Goal: Task Accomplishment & Management: Manage account settings

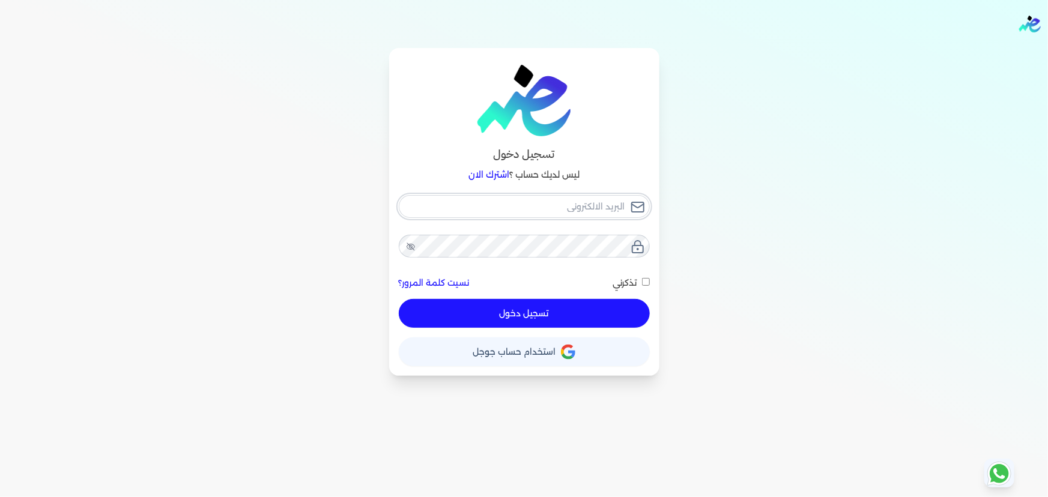
checkbox input "false"
type input "[EMAIL_ADDRESS][DOMAIN_NAME]"
click at [513, 311] on button "تسجيل دخول" at bounding box center [524, 313] width 251 height 29
checkbox input "false"
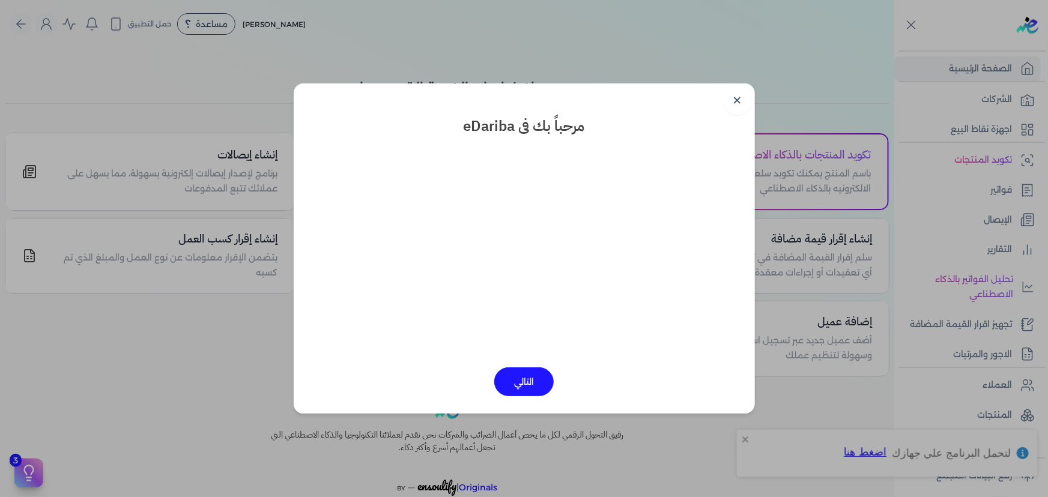
click at [731, 106] on link "✕" at bounding box center [737, 101] width 29 height 29
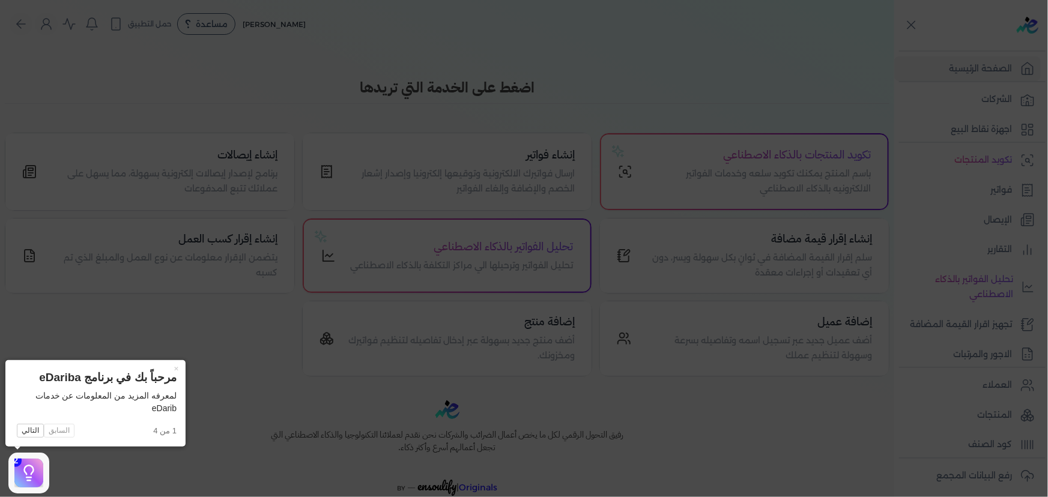
click at [248, 297] on icon at bounding box center [524, 248] width 1048 height 497
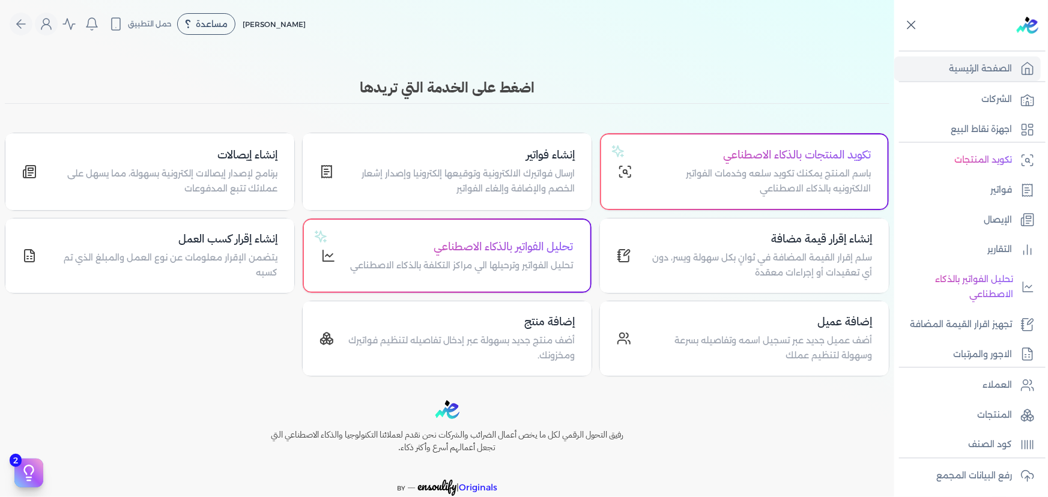
click at [904, 19] on icon at bounding box center [911, 24] width 15 height 15
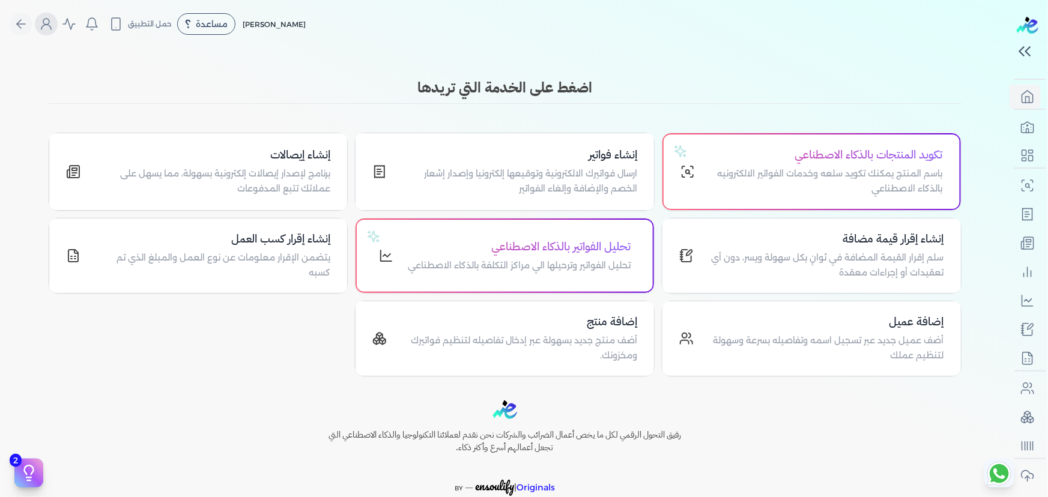
click at [53, 26] on icon "Global" at bounding box center [46, 24] width 14 height 14
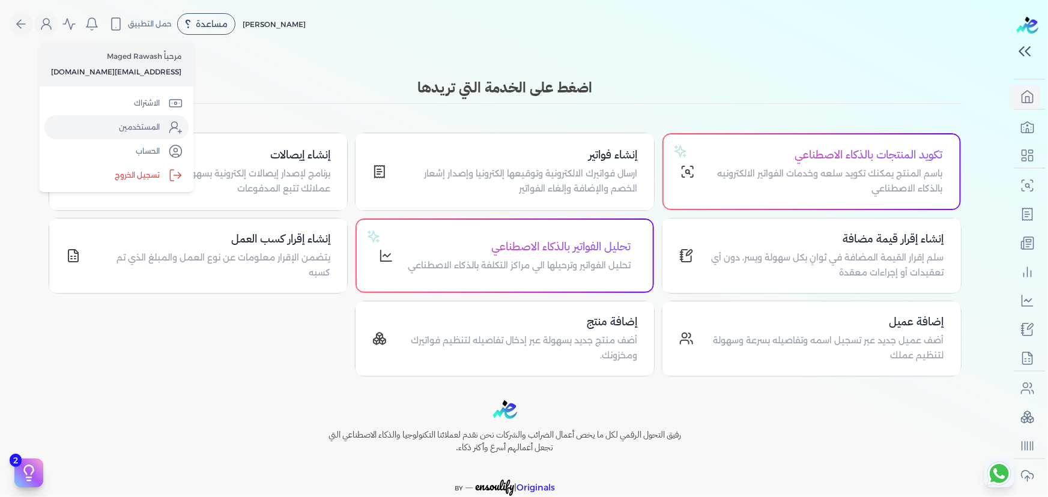
click at [140, 127] on link "المستخدمين" at bounding box center [116, 127] width 145 height 24
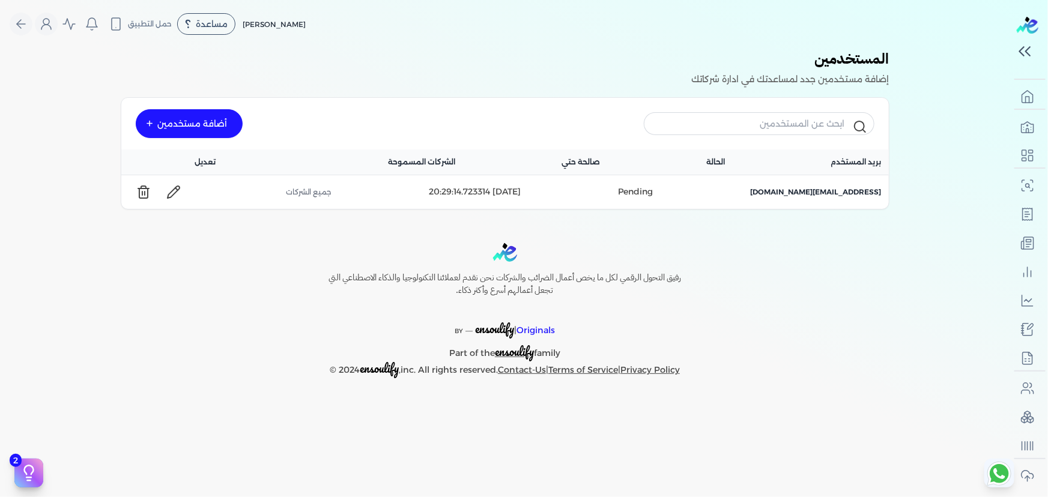
click at [169, 190] on icon at bounding box center [173, 192] width 14 height 14
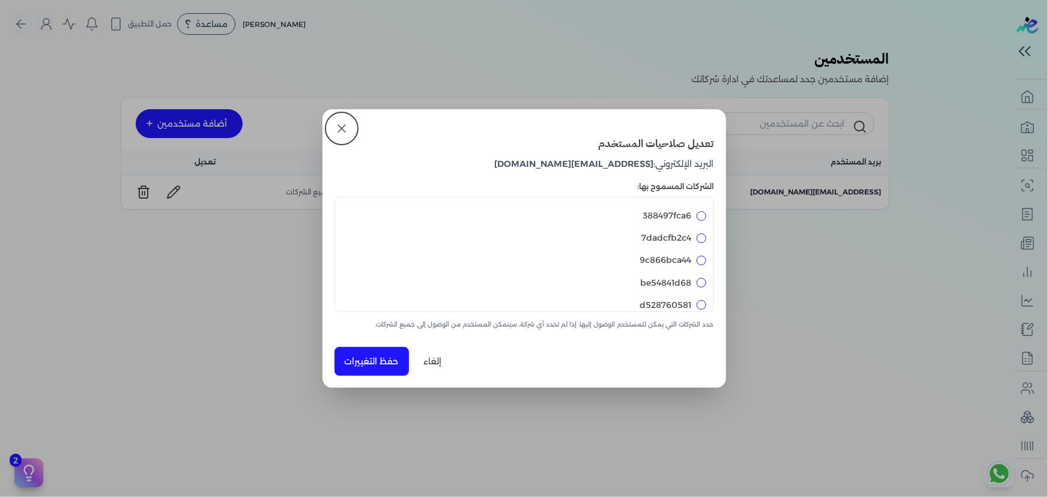
click at [703, 211] on input "388497fca6" at bounding box center [702, 216] width 10 height 10
checkbox input "true"
click at [699, 237] on input "7dadcfb2c4" at bounding box center [702, 239] width 10 height 10
checkbox input "true"
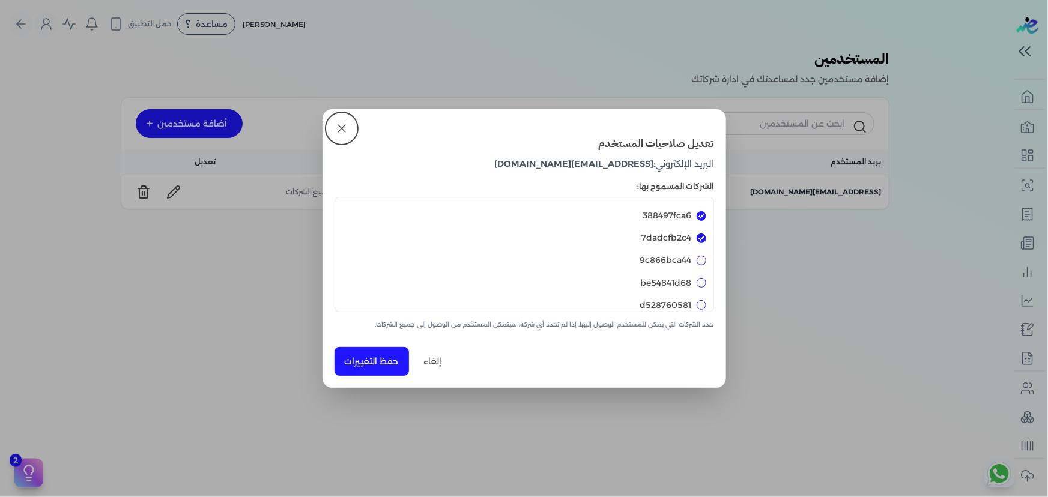
checkbox input "true"
click at [699, 266] on div "9c866bca44" at bounding box center [524, 260] width 364 height 22
drag, startPoint x: 636, startPoint y: 264, endPoint x: 692, endPoint y: 262, distance: 55.9
click at [692, 262] on div "9c866bca44" at bounding box center [524, 260] width 364 height 22
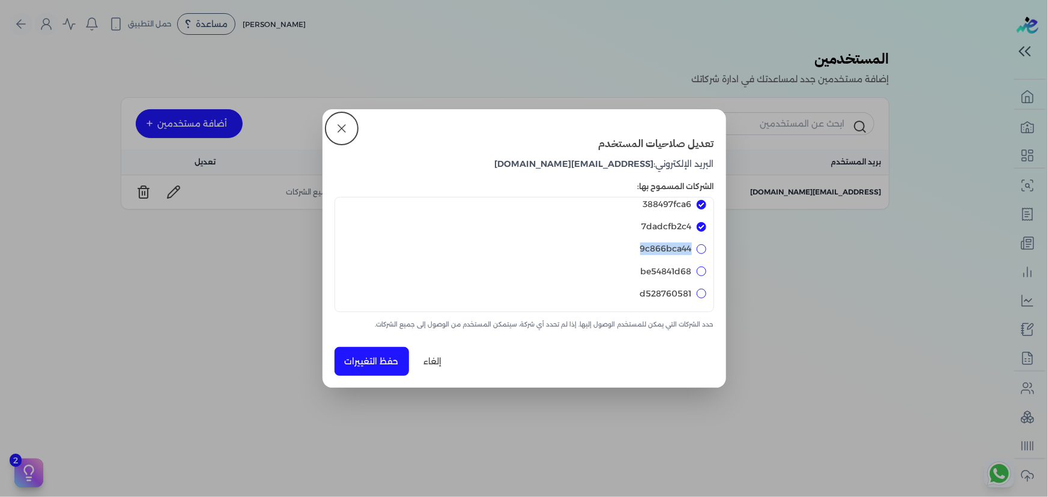
click at [703, 248] on input "9c866bca44" at bounding box center [702, 250] width 10 height 10
checkbox input "true"
click at [701, 275] on input "be54841d68" at bounding box center [702, 272] width 10 height 10
checkbox input "true"
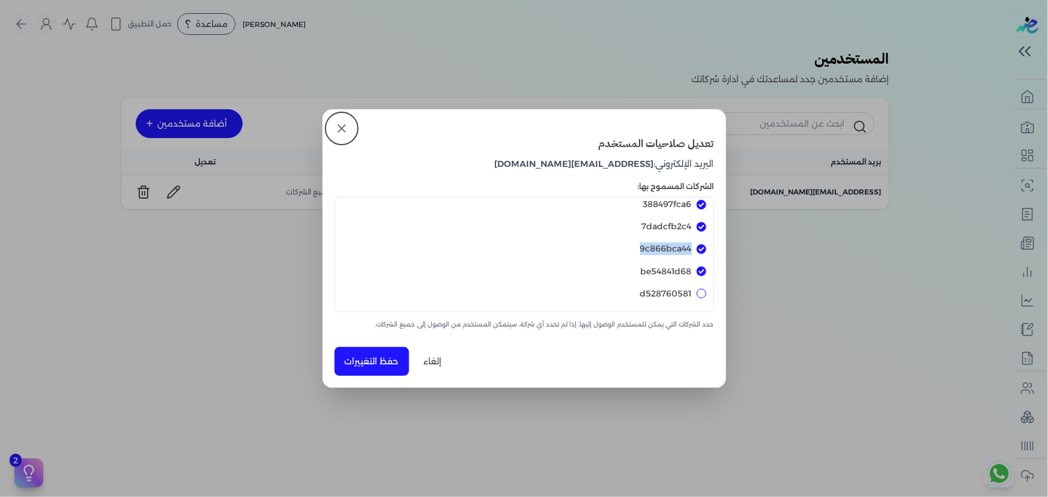
checkbox input "true"
click at [385, 364] on button "حفظ التغييرات" at bounding box center [372, 361] width 75 height 29
click at [436, 360] on button "إلغاء" at bounding box center [433, 361] width 38 height 29
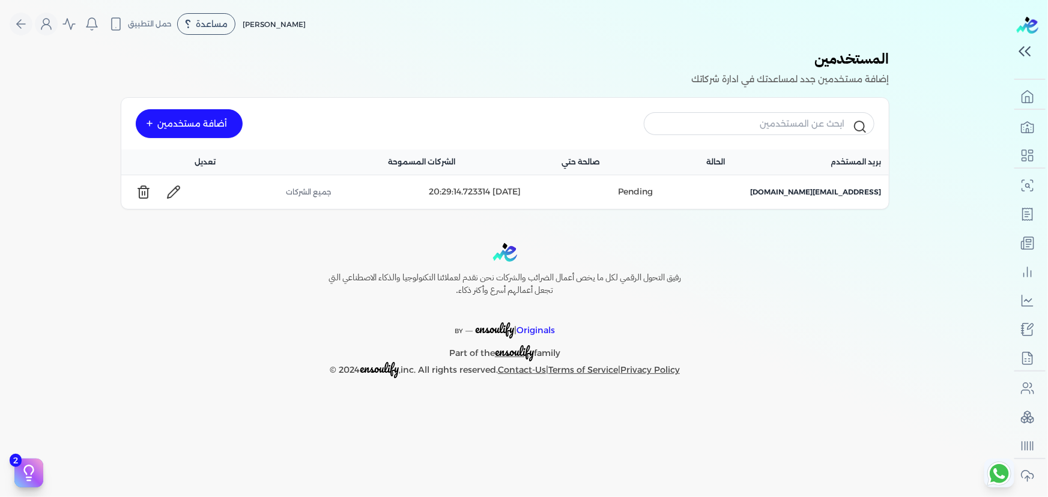
checkbox input "false"
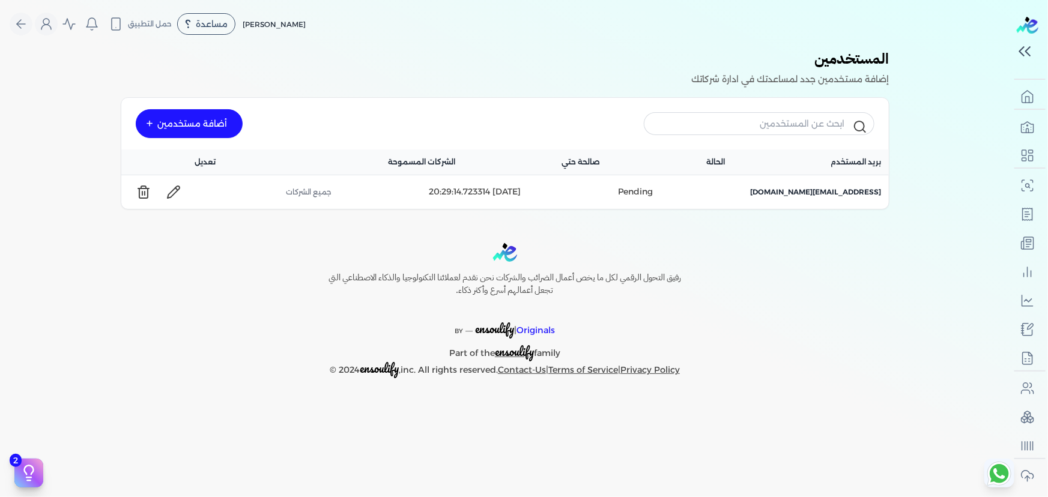
checkbox input "false"
click at [179, 194] on icon at bounding box center [173, 192] width 14 height 14
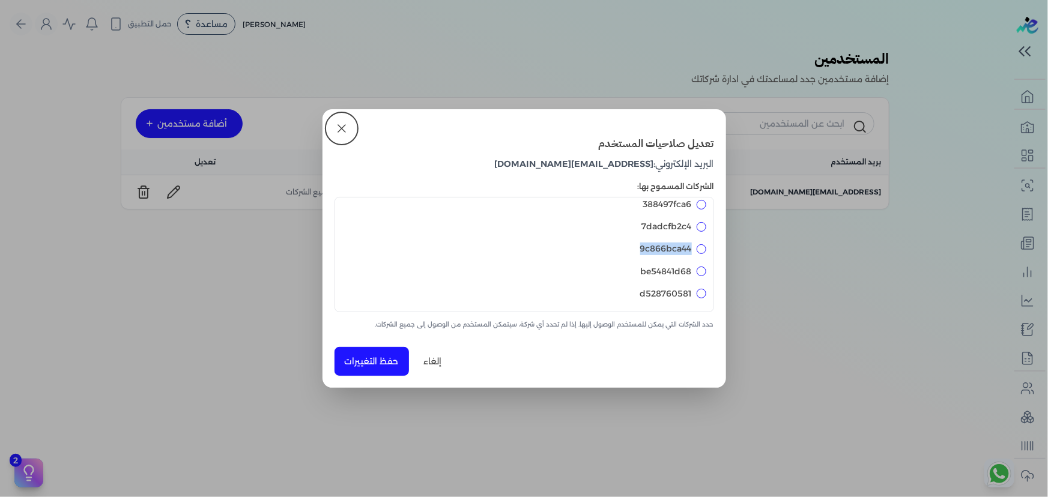
scroll to position [0, 0]
click at [344, 128] on icon at bounding box center [342, 128] width 14 height 14
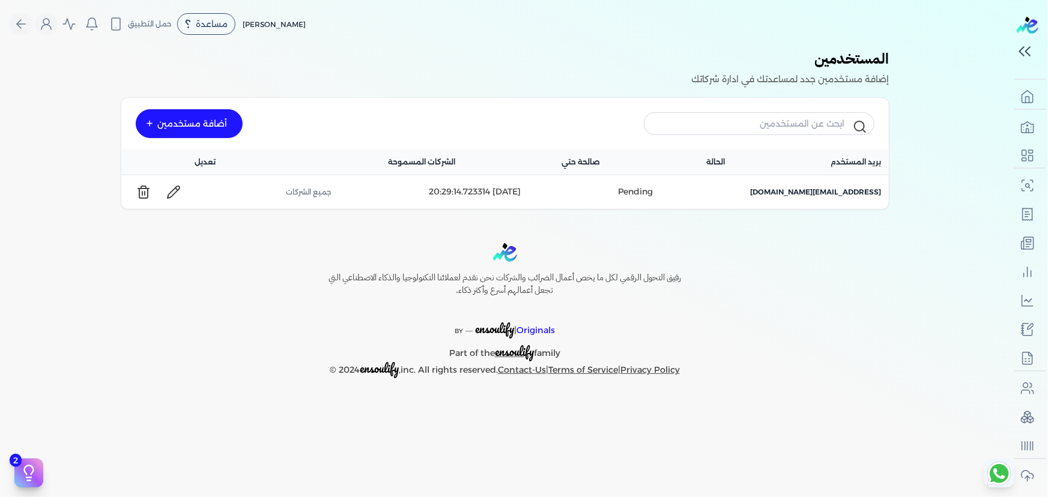
click at [190, 126] on div "أضافة مستخدمين" at bounding box center [189, 123] width 107 height 29
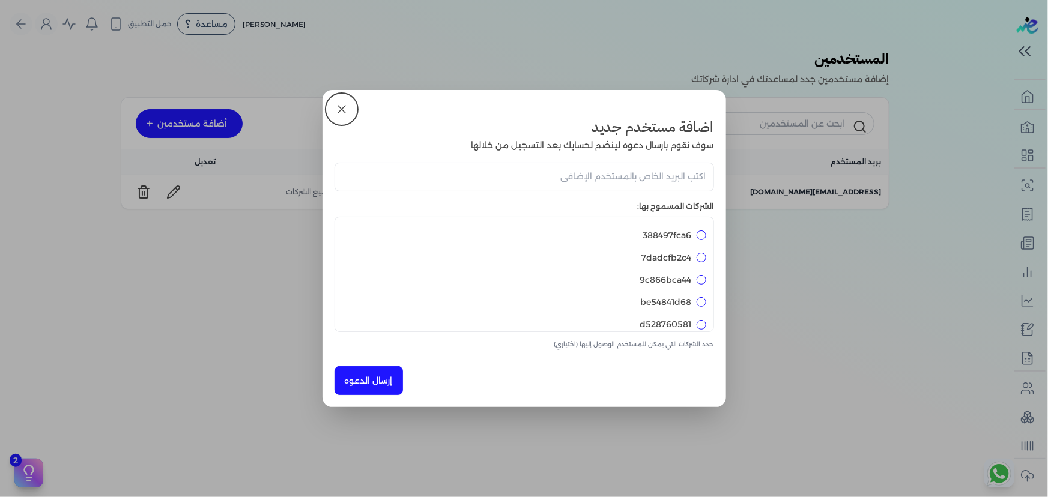
scroll to position [11, 0]
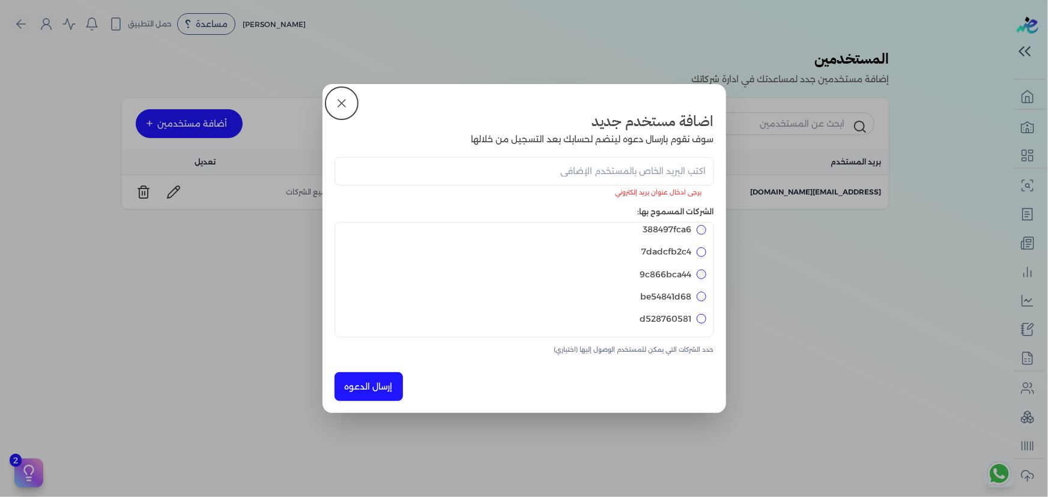
click at [685, 174] on input "email" at bounding box center [525, 171] width 380 height 28
click at [642, 176] on input "email" at bounding box center [525, 171] width 380 height 28
click at [683, 177] on input "email" at bounding box center [525, 171] width 380 height 28
click at [702, 230] on input "388497fca6" at bounding box center [702, 230] width 10 height 10
checkbox input "true"
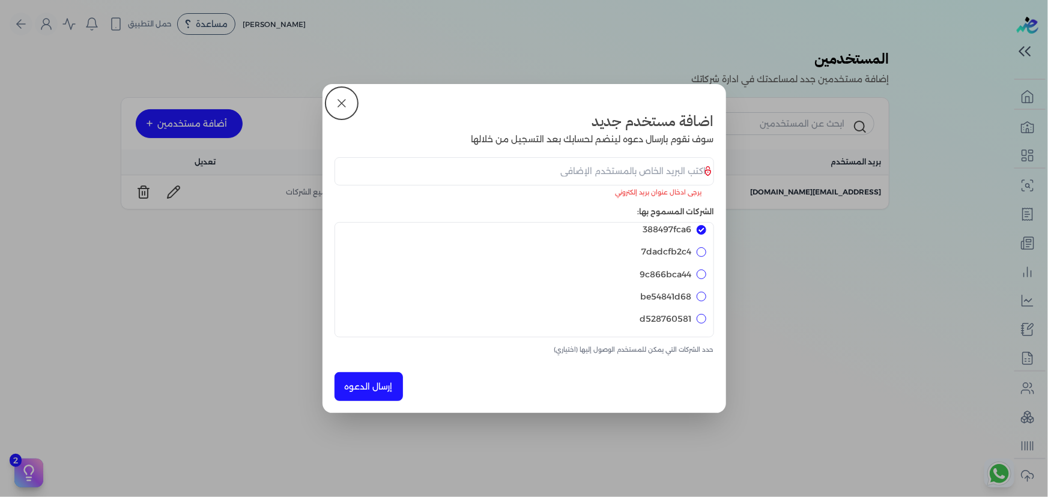
checkbox input "true"
click at [704, 261] on div "7dadcfb2c4" at bounding box center [524, 252] width 364 height 22
click at [703, 287] on div "be54841d68" at bounding box center [524, 297] width 364 height 22
drag, startPoint x: 701, startPoint y: 306, endPoint x: 701, endPoint y: 314, distance: 7.2
click at [701, 308] on div "388497fca6 7dadcfb2c4 9c866bca44 be54841d68 d528760581" at bounding box center [525, 279] width 380 height 115
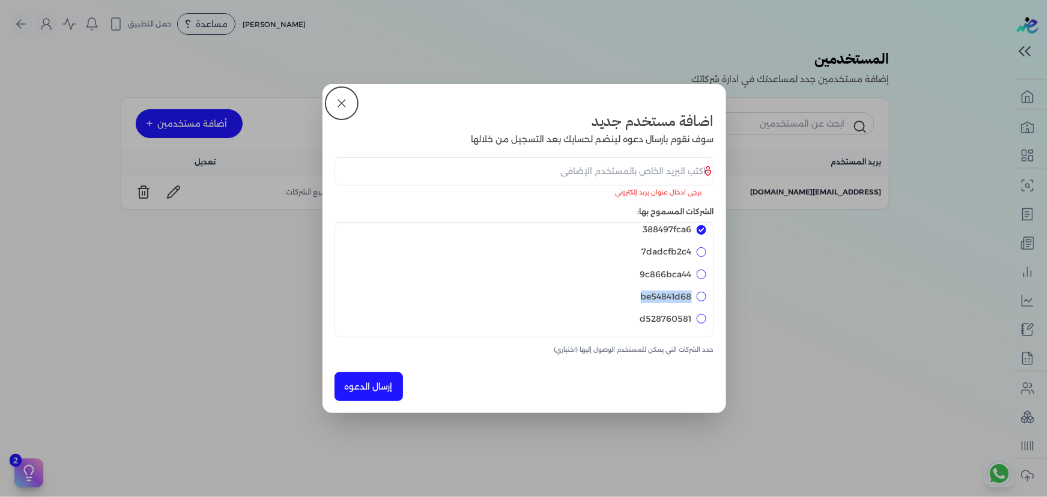
click at [701, 318] on input "d528760581" at bounding box center [702, 319] width 10 height 10
checkbox input "true"
click at [692, 296] on div "be54841d68" at bounding box center [524, 297] width 364 height 22
click at [687, 258] on label "7dadcfb2c4" at bounding box center [667, 252] width 50 height 13
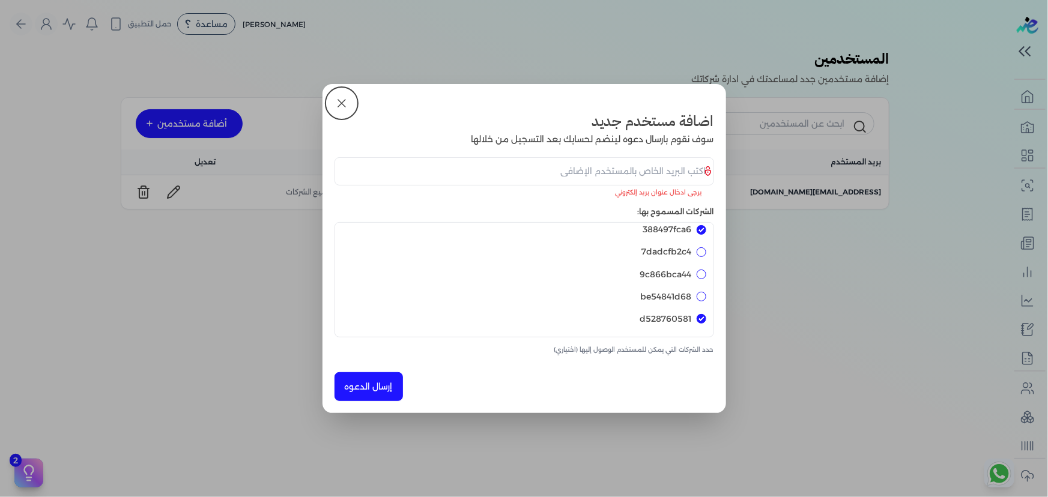
click at [697, 257] on input "7dadcfb2c4" at bounding box center [702, 253] width 10 height 10
checkbox input "true"
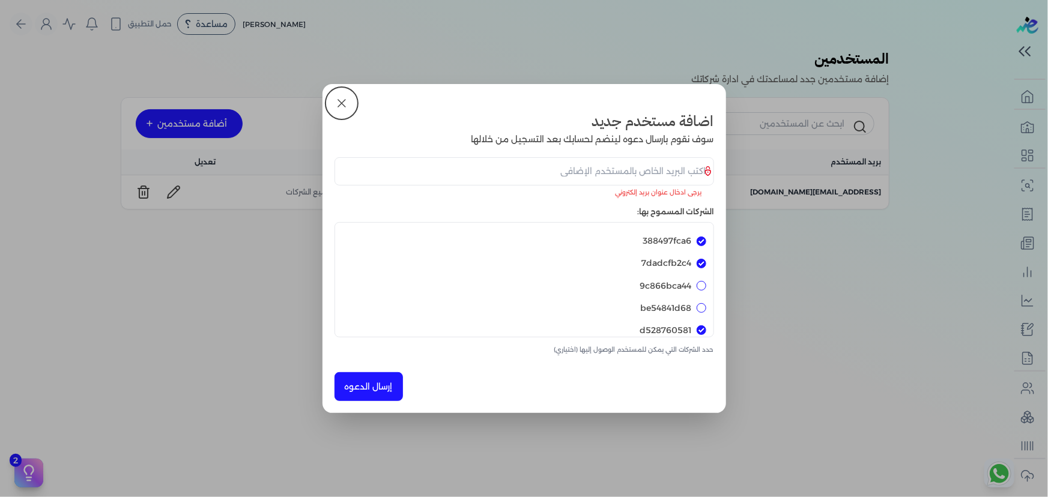
click at [358, 392] on button "إرسال الدعوه" at bounding box center [369, 387] width 68 height 29
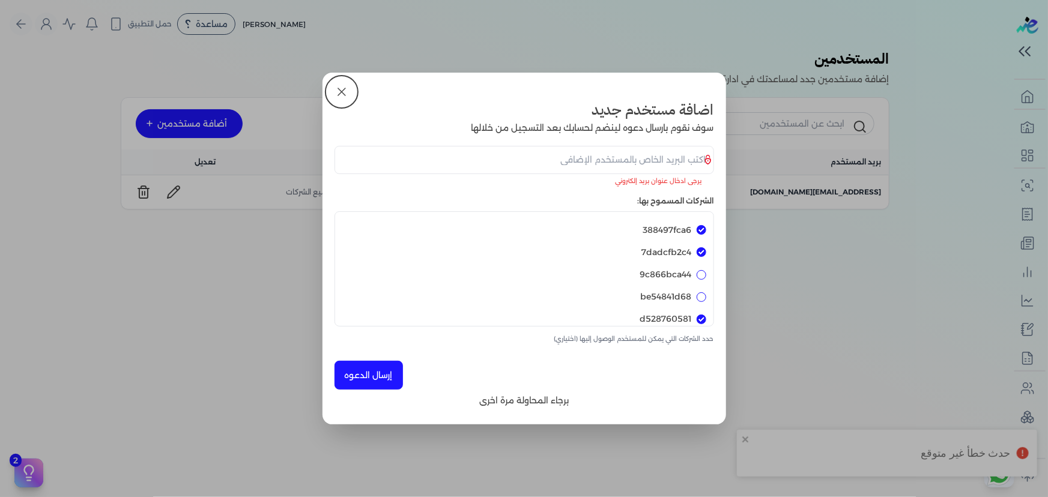
click at [541, 398] on span "برجاء المحاولة مرة اخرى" at bounding box center [524, 401] width 90 height 13
click at [613, 163] on input "email" at bounding box center [525, 160] width 380 height 28
click at [614, 169] on input "magreed" at bounding box center [525, 160] width 380 height 28
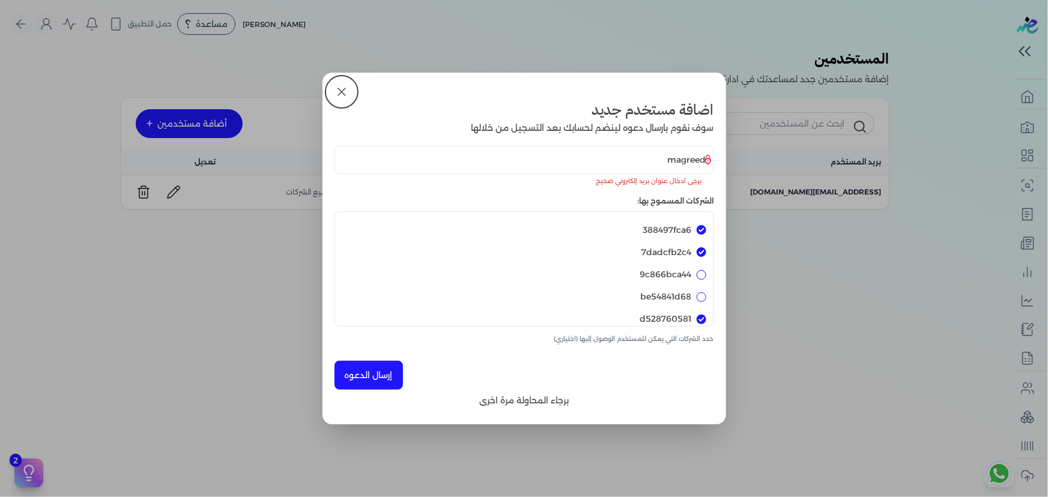
click at [614, 169] on input "magreed" at bounding box center [525, 160] width 380 height 28
type input "magreed"
click at [329, 102] on div "اضافة مستخدم جديد سوف نقوم بارسال دعوه لينضم لحسابك بعد التسجيل من خلالها magre…" at bounding box center [525, 248] width 404 height 351
click at [342, 90] on icon at bounding box center [342, 92] width 14 height 14
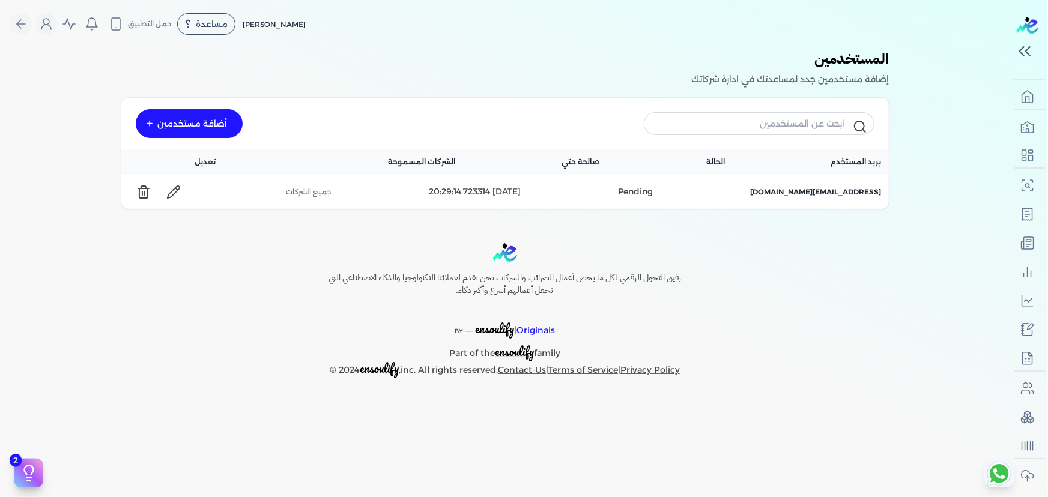
checkbox input "false"
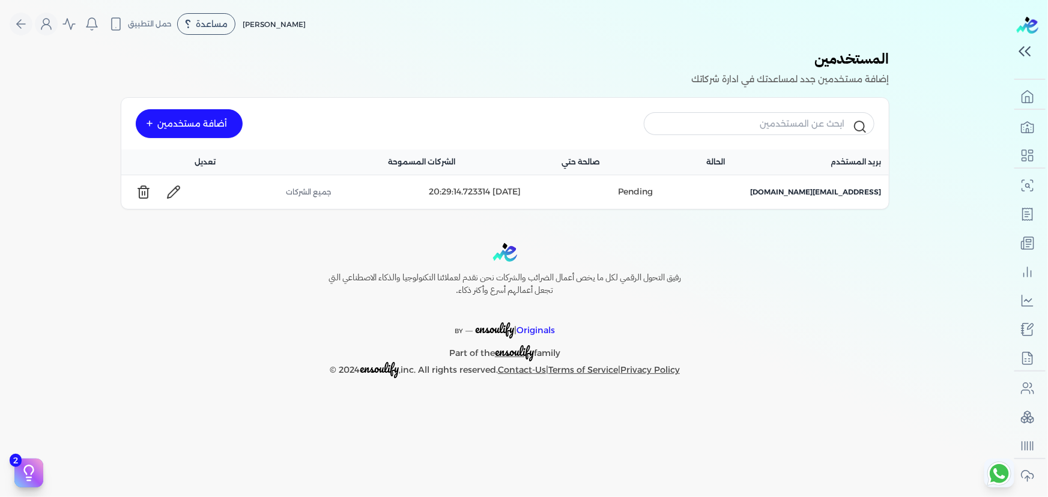
checkbox input "false"
click at [805, 253] on div "رفيق التحول الرقمي لكل ما يخص أعمال الضرائب والشركات نحن نقدم لعملائنا التكنولو…" at bounding box center [505, 310] width 1010 height 135
click at [485, 192] on div "[DATE] 20:29:14.723314" at bounding box center [475, 192] width 92 height 13
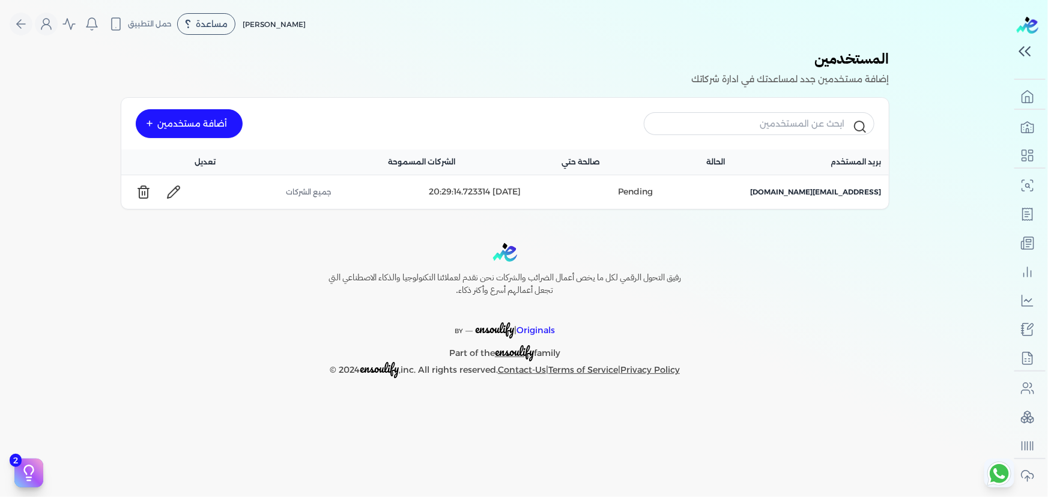
click at [753, 225] on div "Toggle Navigation الاسعار العمولات مساعدة خدمة العملاء دليل المستخدم تسجيل الدخ…" at bounding box center [505, 248] width 1010 height 497
click at [101, 44] on nav "Toggle Navigation الاسعار العمولات مساعدة خدمة العملاء دليل المستخدم تسجيل الدخ…" at bounding box center [505, 24] width 1010 height 48
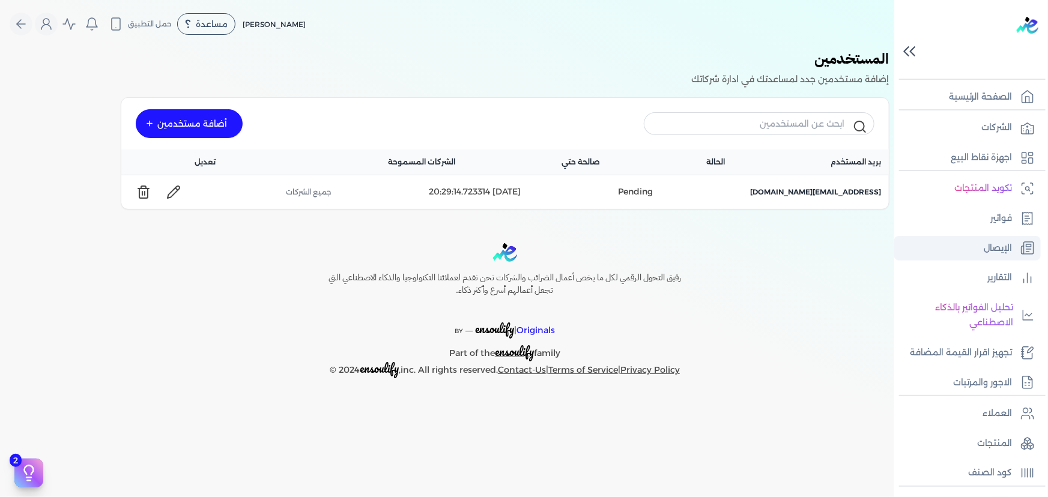
click at [1005, 237] on link "الإيصال" at bounding box center [968, 248] width 147 height 25
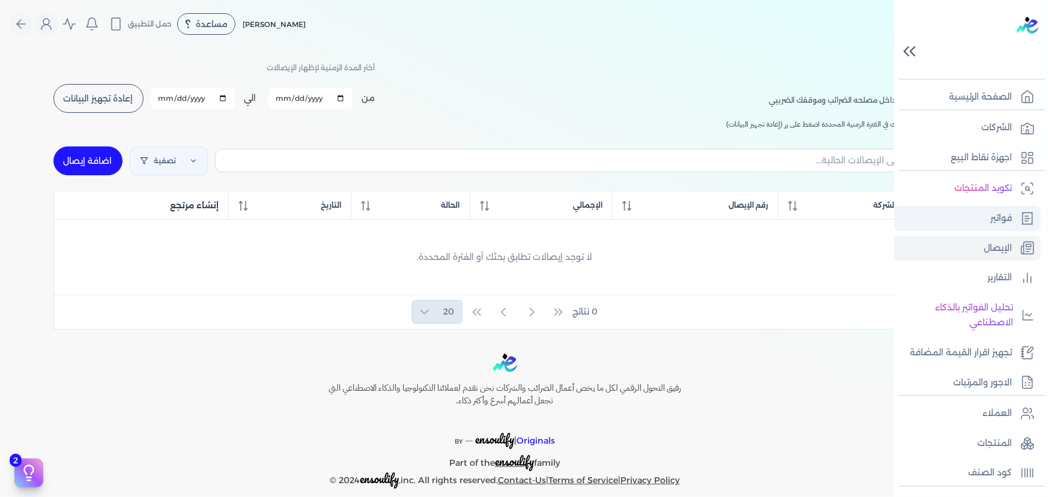
click at [1003, 211] on p "فواتير" at bounding box center [1002, 219] width 22 height 16
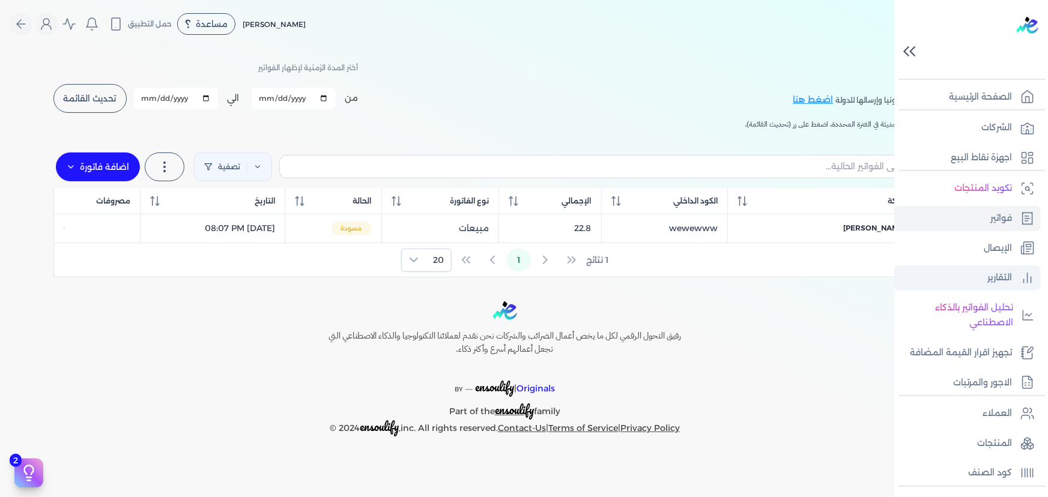
click at [1003, 273] on p "التقارير" at bounding box center [1000, 278] width 25 height 16
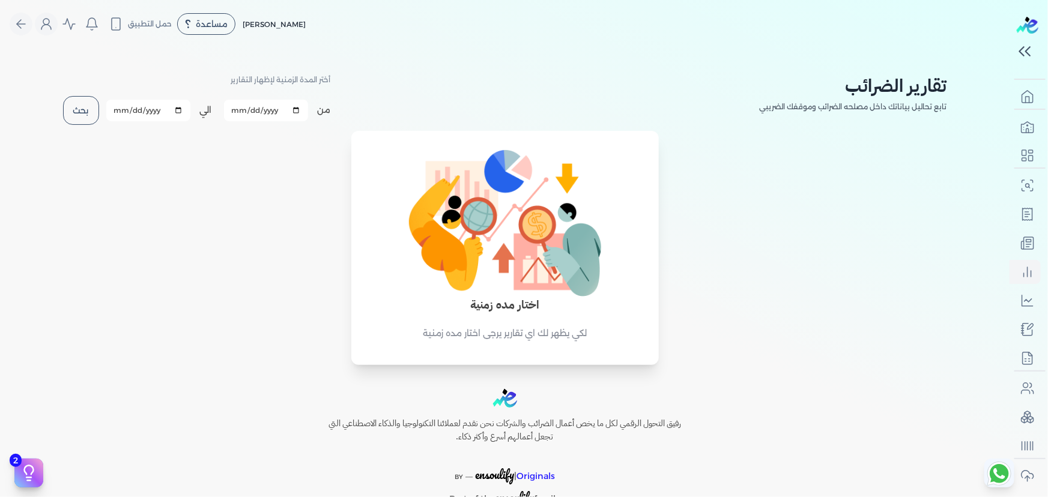
click at [249, 201] on div "اختار مده زمنية لكي يظهر لك اي تقارير يرجى اختار مده زمنية" at bounding box center [505, 255] width 889 height 221
click at [191, 24] on icon "Global" at bounding box center [188, 24] width 6 height 11
click at [221, 72] on span "دليل المستخدم" at bounding box center [216, 77] width 43 height 10
click at [167, 23] on span "حمل التطبيق" at bounding box center [150, 24] width 44 height 11
click at [99, 26] on icon "Global" at bounding box center [92, 24] width 14 height 14
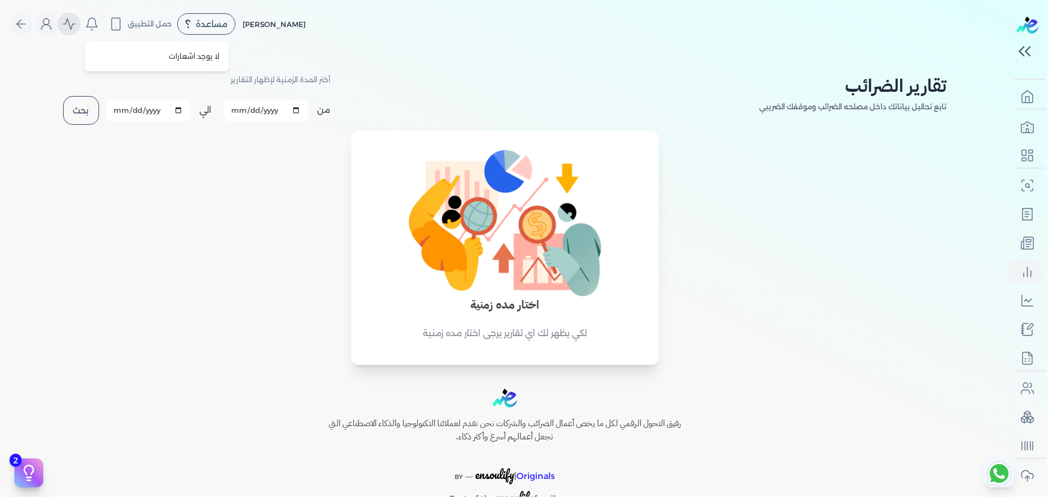
click at [70, 22] on icon "Global" at bounding box center [69, 24] width 14 height 14
click at [70, 23] on icon "Global" at bounding box center [69, 24] width 12 height 11
click at [52, 22] on icon "Global" at bounding box center [46, 24] width 14 height 14
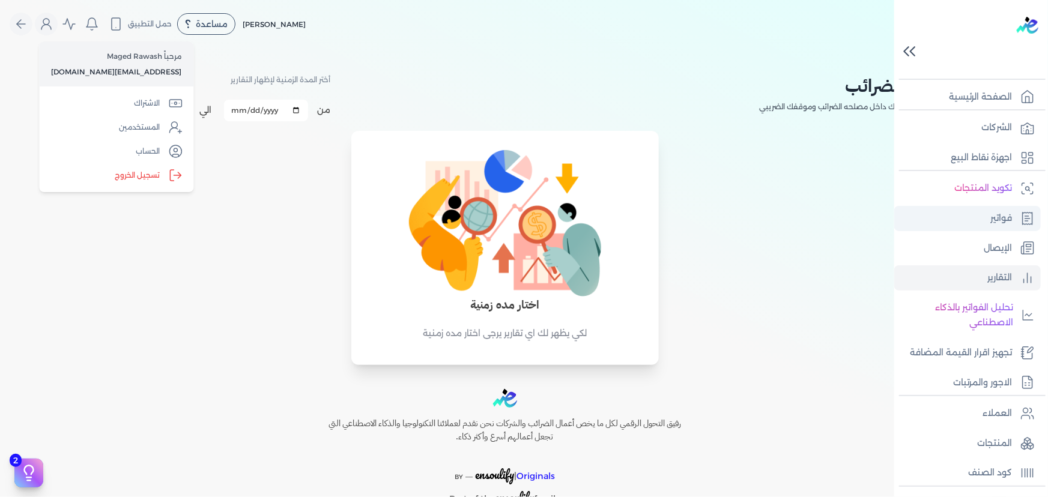
click at [1002, 215] on p "فواتير" at bounding box center [1002, 219] width 22 height 16
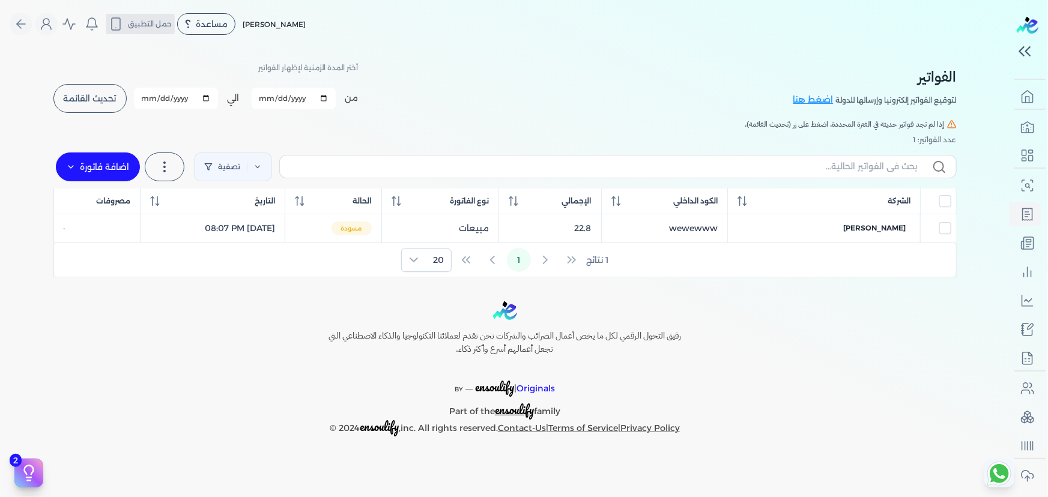
click at [136, 28] on span "حمل التطبيق" at bounding box center [150, 24] width 44 height 11
click at [95, 27] on icon "Global" at bounding box center [92, 22] width 11 height 9
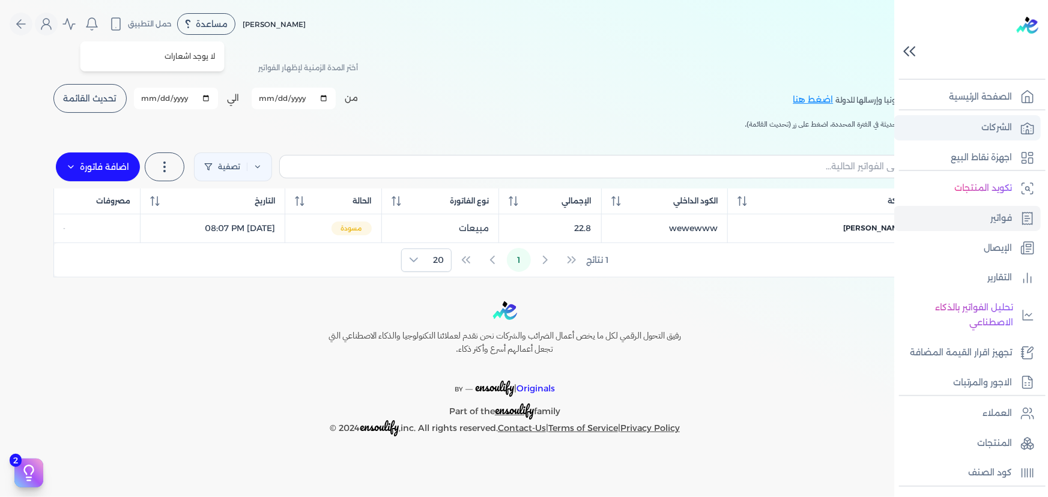
click at [1033, 129] on icon at bounding box center [1028, 128] width 14 height 14
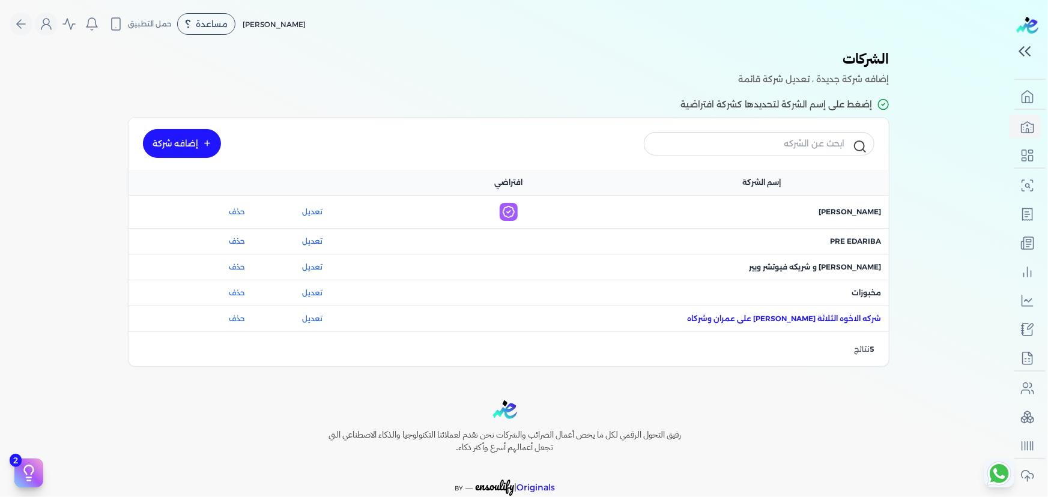
click at [865, 321] on span "اسم الشركة : شركه الاخوه الثلاثة [PERSON_NAME] على عمران وشركاه" at bounding box center [785, 319] width 194 height 11
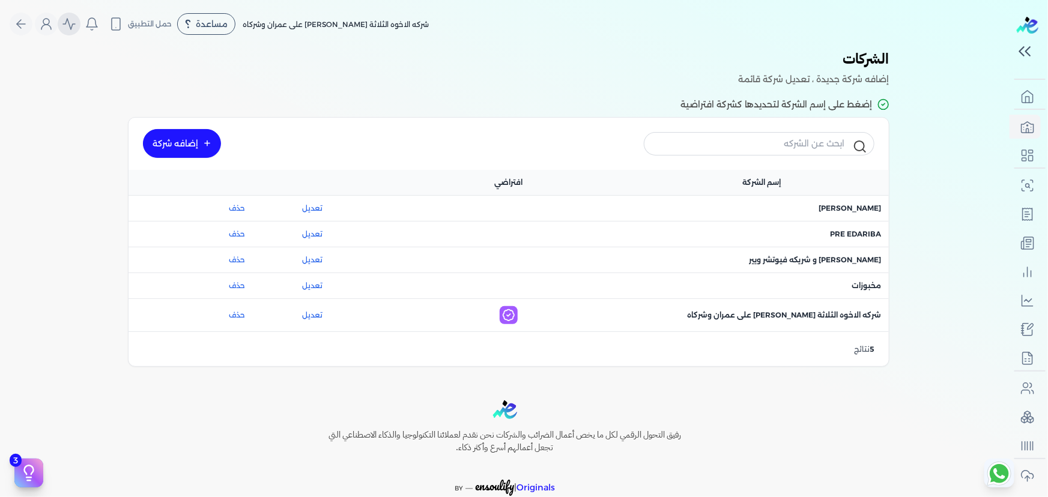
click at [76, 17] on icon "Global" at bounding box center [69, 24] width 14 height 14
click at [95, 26] on icon "Global" at bounding box center [92, 24] width 14 height 14
drag, startPoint x: 87, startPoint y: 81, endPoint x: 84, endPoint y: 46, distance: 35.0
click at [86, 82] on div "الشركات المستخدمة حديثاً شركة جديدة [PERSON_NAME] الرسوم الضريبية : 2,960,000 P…" at bounding box center [505, 212] width 1010 height 329
click at [96, 32] on button "Global" at bounding box center [92, 24] width 23 height 23
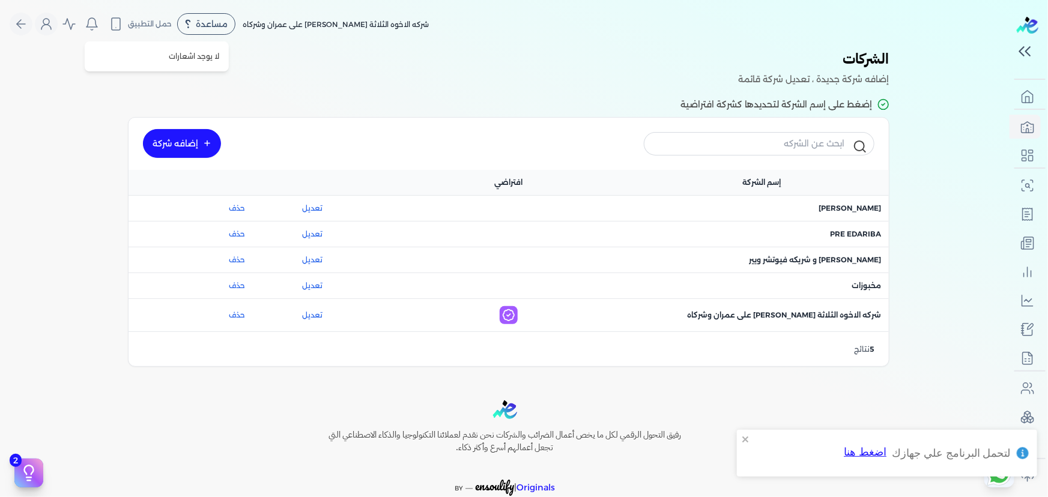
click at [90, 78] on div "الشركات المستخدمة حديثاً شركة جديدة [PERSON_NAME] الرسوم الضريبية : 2,960,000 P…" at bounding box center [505, 212] width 1010 height 329
click at [93, 27] on icon "Global" at bounding box center [92, 22] width 11 height 9
click at [120, 27] on icon "Global" at bounding box center [116, 24] width 14 height 14
click at [721, 38] on nav "Toggle Navigation الاسعار العمولات مساعدة خدمة العملاء دليل المستخدم تسجيل الدخ…" at bounding box center [505, 24] width 1010 height 48
click at [131, 19] on button "حمل التطبيق" at bounding box center [140, 24] width 69 height 20
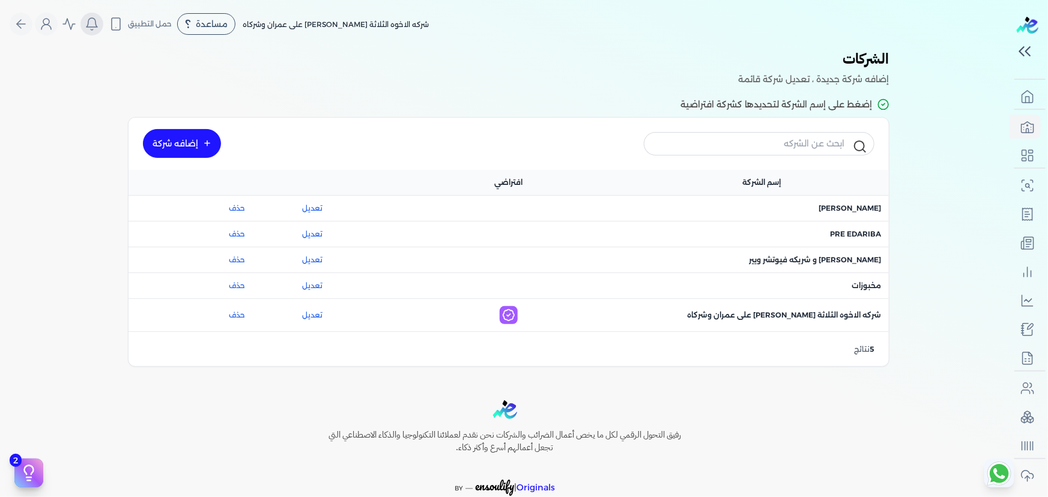
click at [95, 27] on icon "Global" at bounding box center [92, 22] width 11 height 9
click at [205, 65] on li "لا يوجد اشعارات" at bounding box center [157, 56] width 135 height 20
click at [76, 28] on icon "Global" at bounding box center [69, 24] width 14 height 14
click at [102, 142] on div "الشركات المستخدمة حديثاً شركة جديدة [PERSON_NAME] الرسوم الضريبية : 2,960,000 P…" at bounding box center [505, 212] width 1010 height 329
click at [161, 25] on span "حمل التطبيق" at bounding box center [150, 24] width 44 height 11
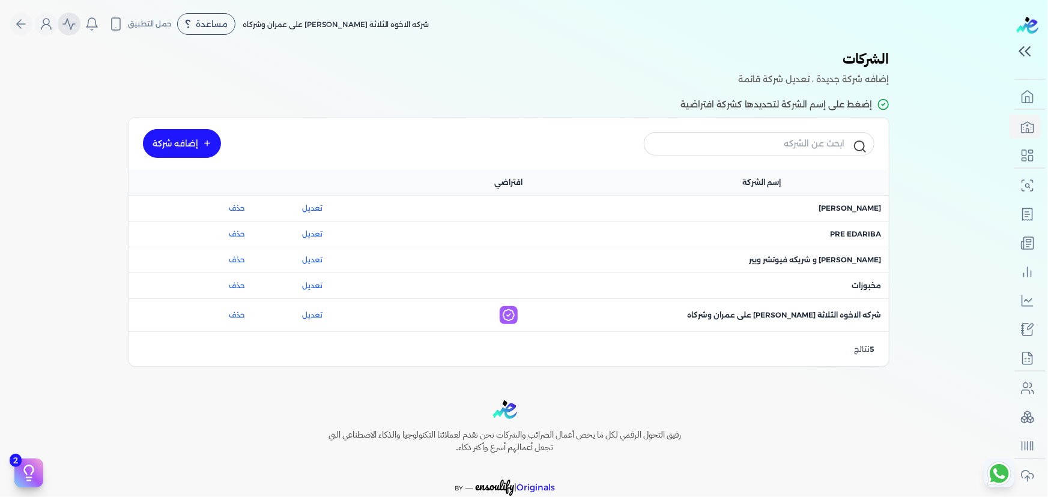
click at [77, 31] on button "Global" at bounding box center [69, 24] width 23 height 23
click at [47, 16] on button "Global" at bounding box center [46, 24] width 23 height 23
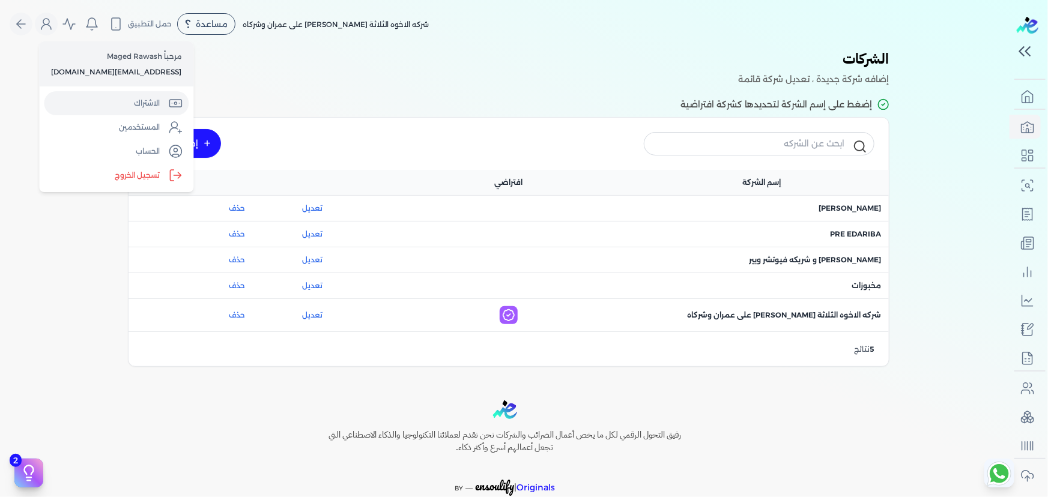
click at [140, 102] on link "الاشتراك" at bounding box center [116, 103] width 145 height 24
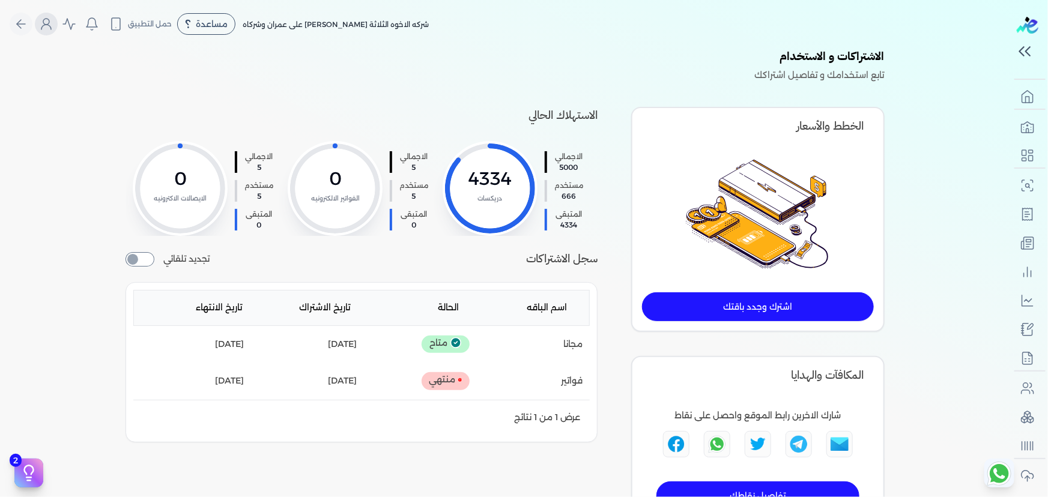
click at [53, 28] on icon "Global" at bounding box center [46, 24] width 14 height 14
click at [133, 127] on link "المستخدمين" at bounding box center [116, 127] width 145 height 24
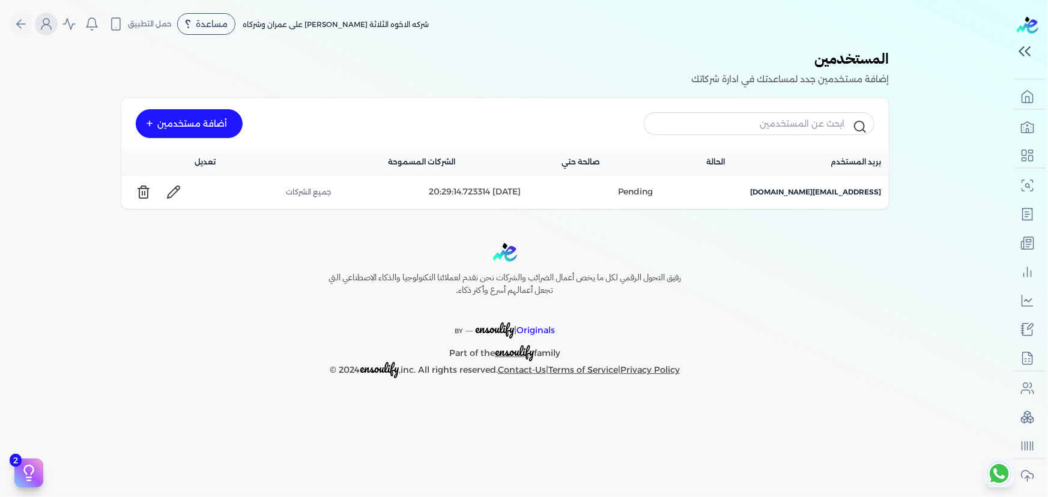
click at [52, 29] on icon "Global" at bounding box center [46, 24] width 14 height 14
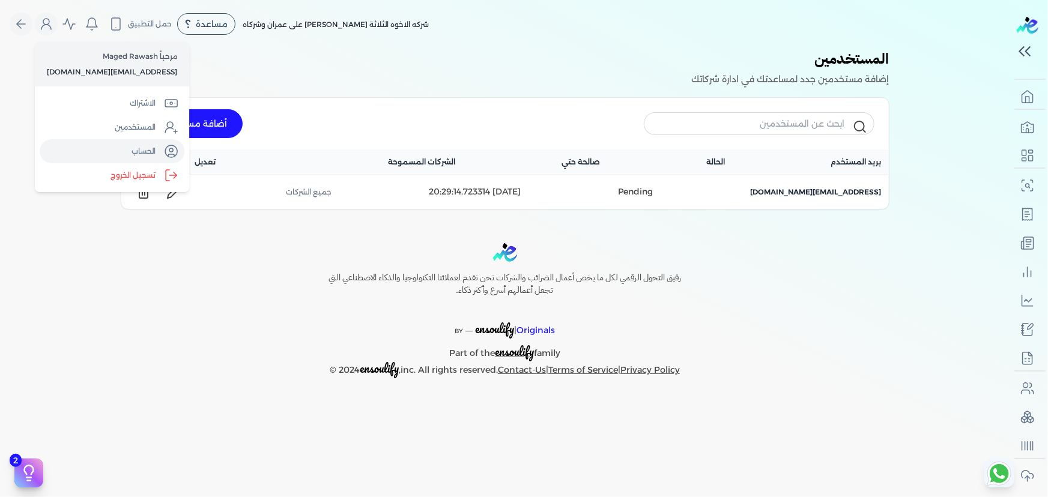
click at [122, 147] on link "الحساب" at bounding box center [112, 151] width 145 height 24
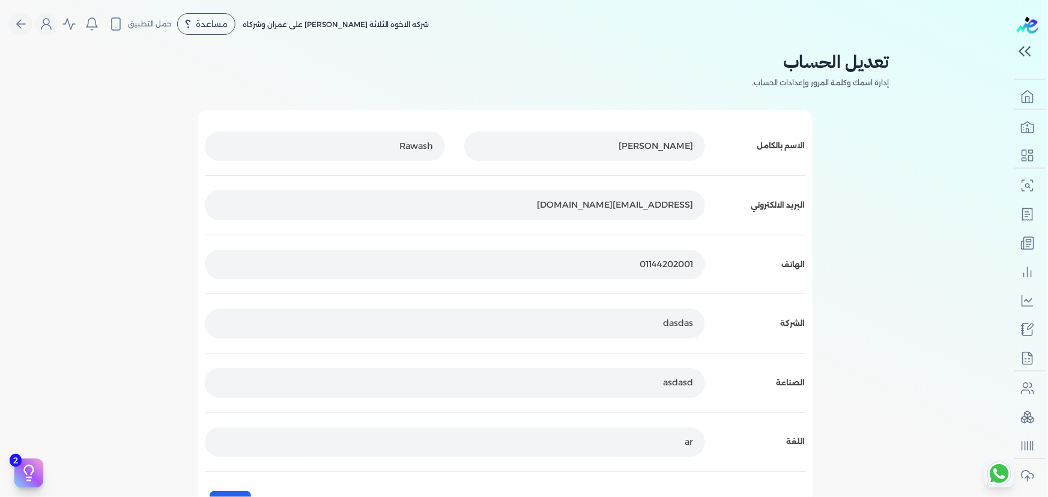
scroll to position [204, 0]
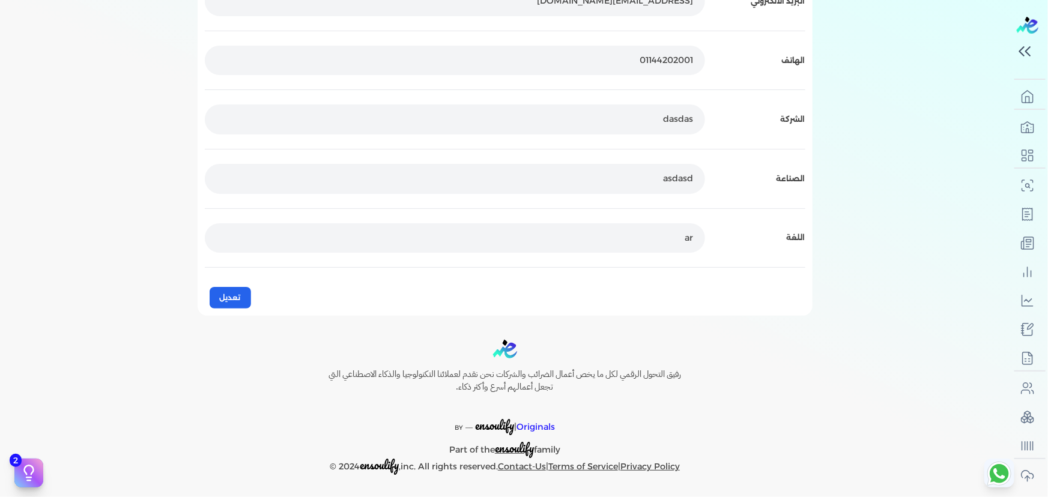
click at [669, 178] on span "asdasd" at bounding box center [678, 178] width 30 height 11
click at [250, 296] on button "تعديل" at bounding box center [230, 298] width 41 height 22
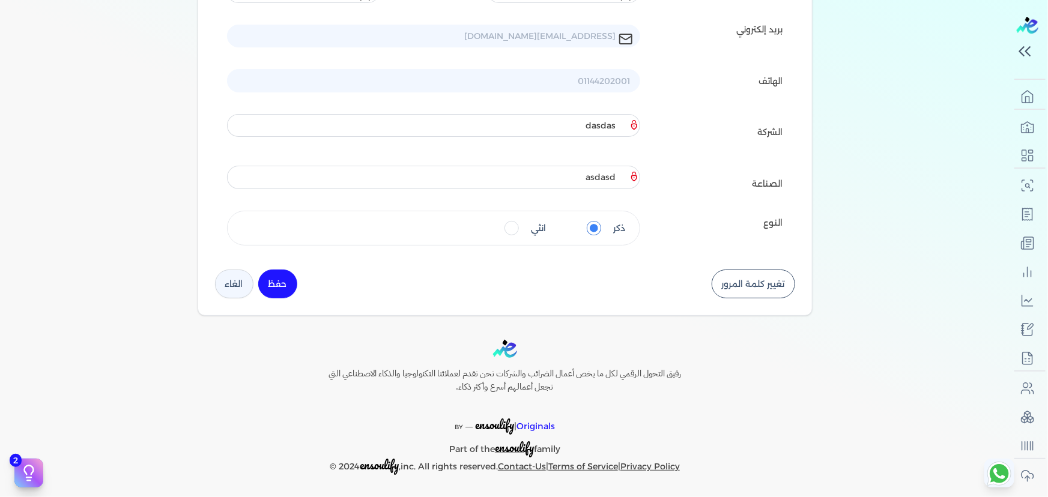
scroll to position [32, 0]
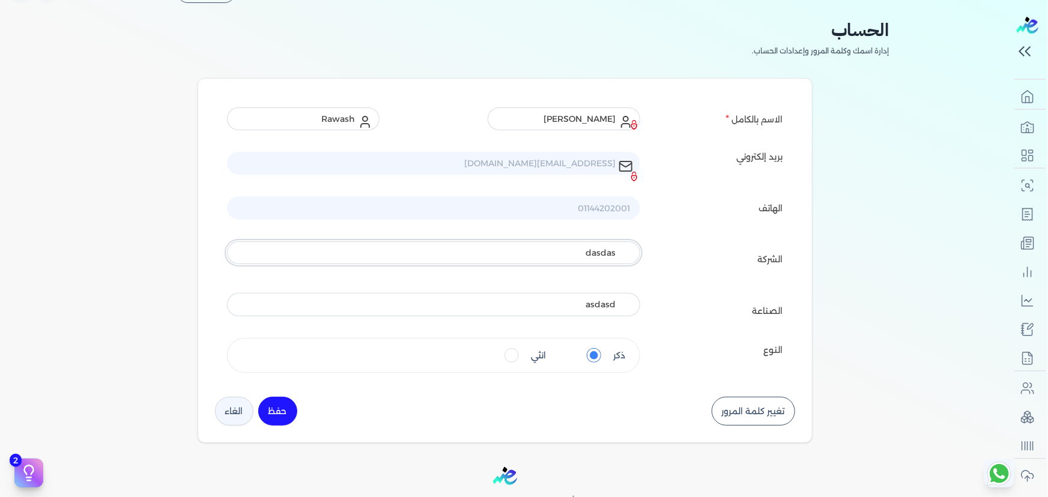
click at [597, 249] on input "dasdas" at bounding box center [434, 253] width 414 height 23
type input "edariba"
click at [685, 252] on div "الشركة" at bounding box center [719, 252] width 129 height 37
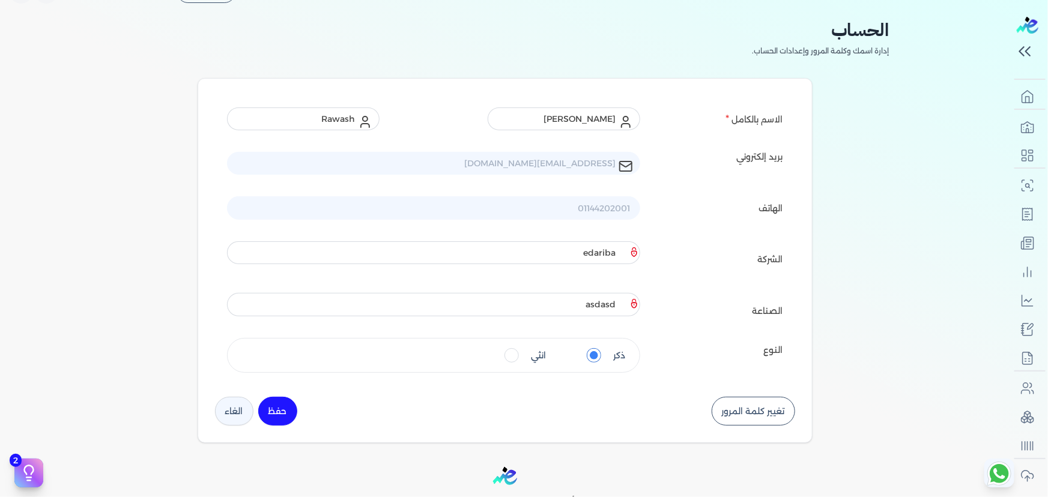
click at [282, 407] on button "حفظ" at bounding box center [277, 411] width 39 height 29
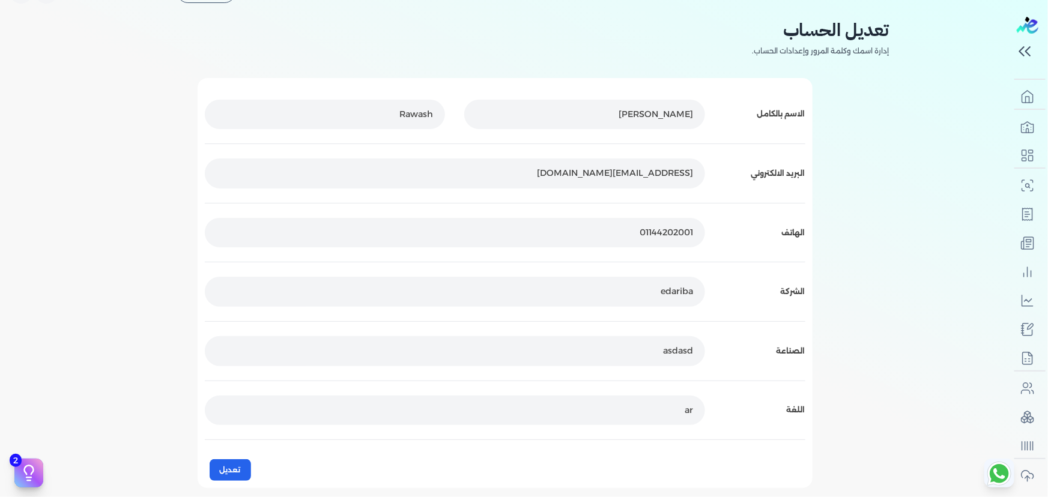
click at [693, 348] on span "asdasd" at bounding box center [678, 350] width 30 height 11
click at [222, 466] on button "تعديل" at bounding box center [230, 471] width 41 height 22
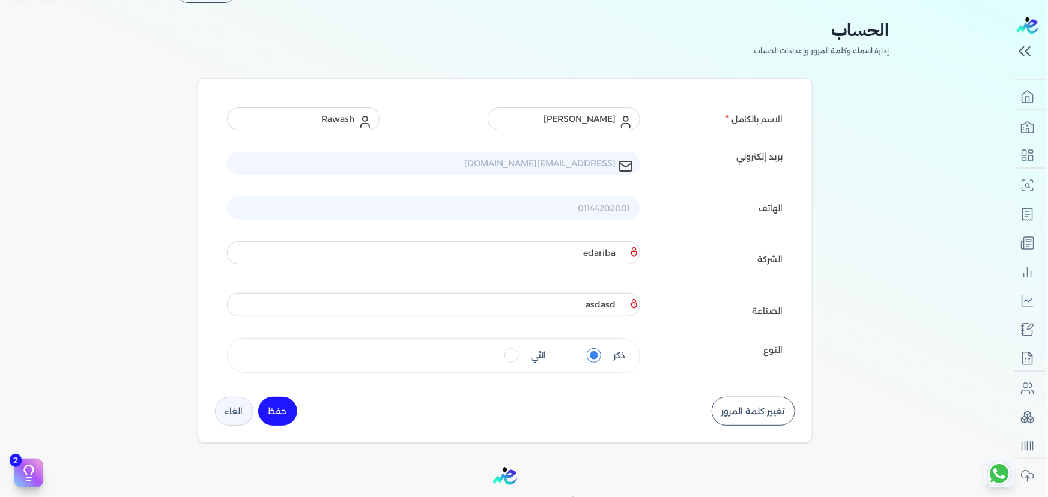
click at [615, 303] on input "asdasd" at bounding box center [434, 304] width 414 height 23
click at [615, 302] on input "asdasd" at bounding box center [434, 304] width 414 height 23
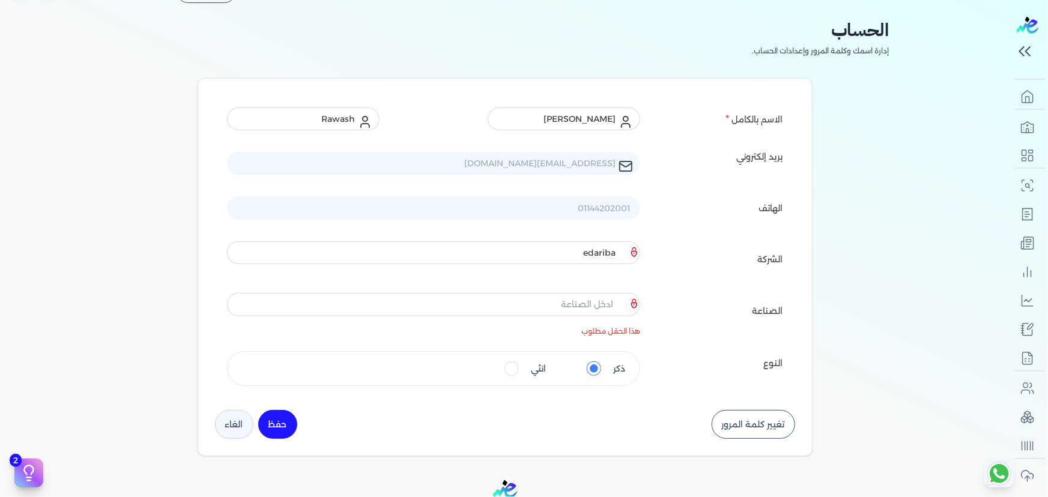
click at [743, 318] on div "الصناعة" at bounding box center [719, 311] width 129 height 50
click at [284, 422] on button "حفظ" at bounding box center [277, 424] width 39 height 29
